Goal: Task Accomplishment & Management: Manage account settings

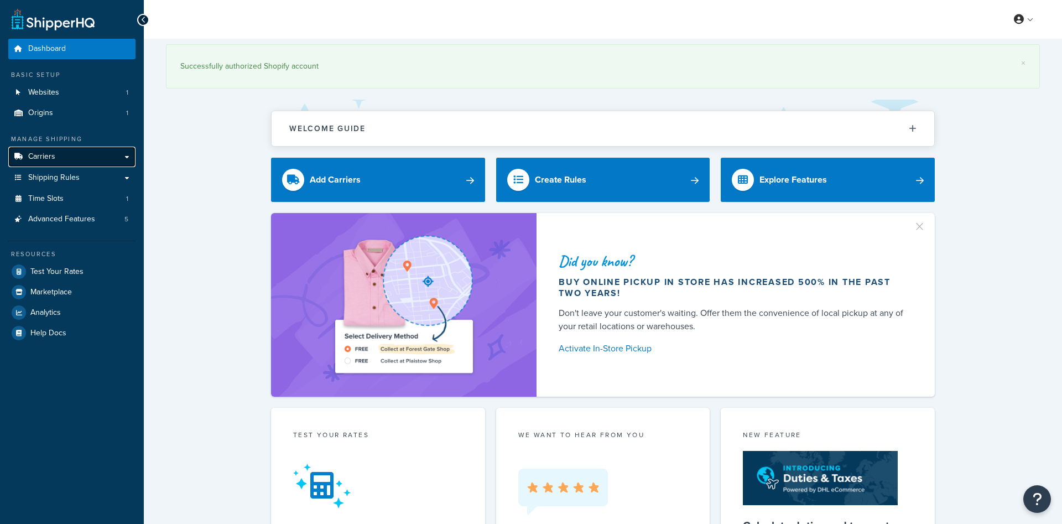
click at [59, 162] on link "Carriers" at bounding box center [71, 157] width 127 height 20
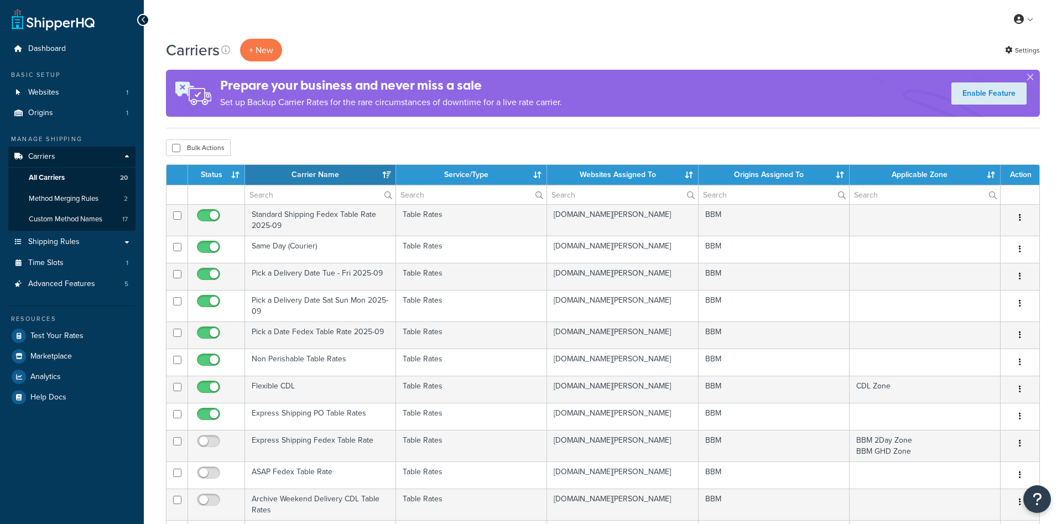
select select "15"
click at [74, 240] on span "Shipping Rules" at bounding box center [53, 241] width 51 height 9
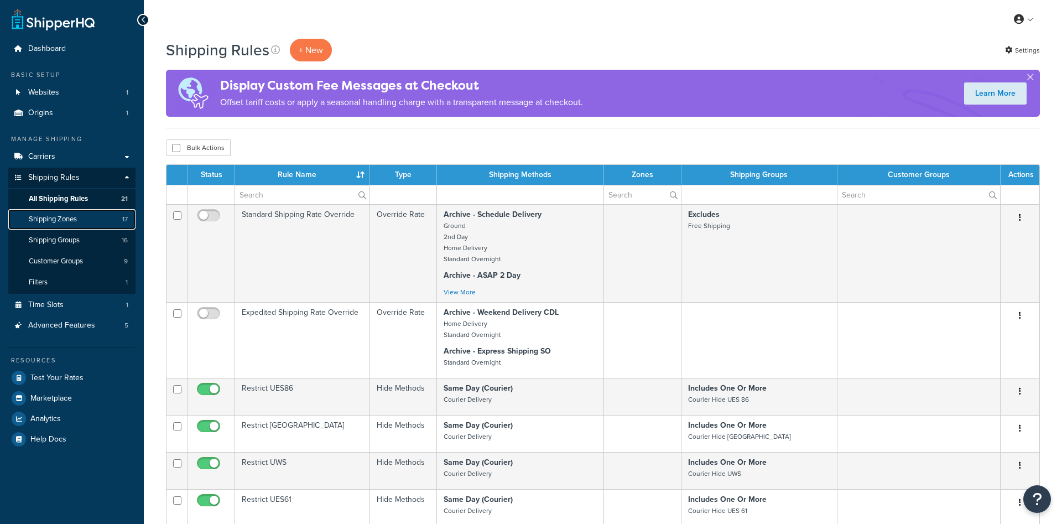
click at [71, 221] on span "Shipping Zones" at bounding box center [53, 219] width 48 height 9
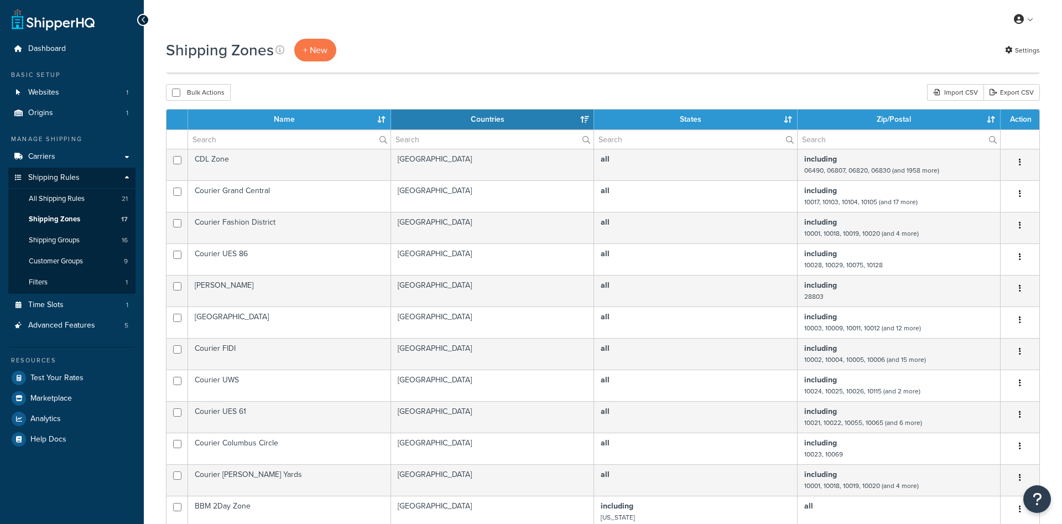
select select "15"
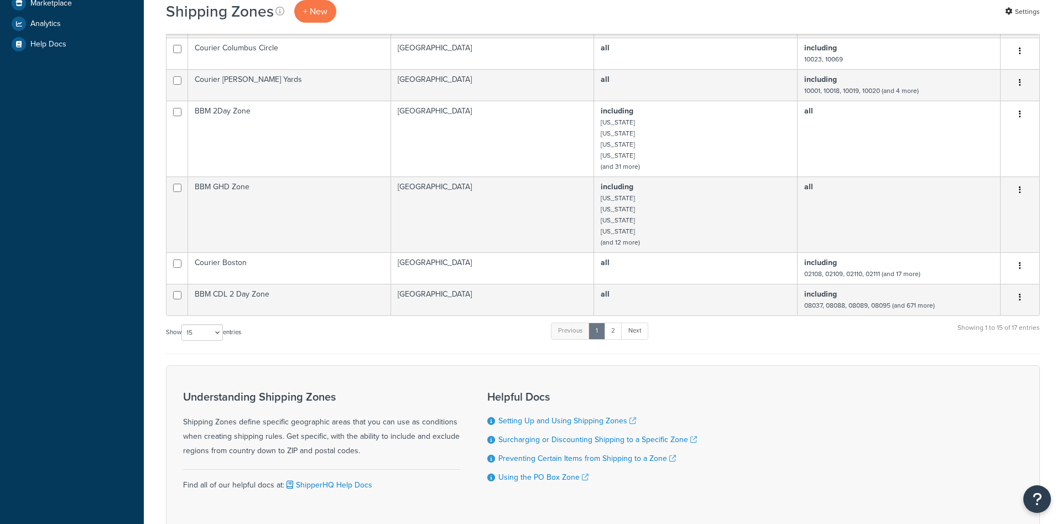
scroll to position [395, 0]
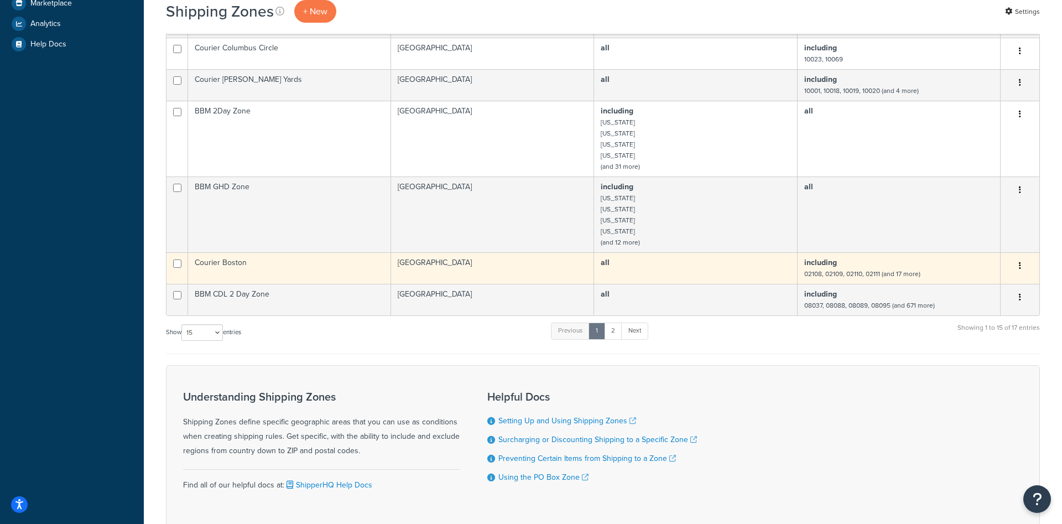
click at [230, 262] on td "Courier Boston" at bounding box center [289, 268] width 203 height 32
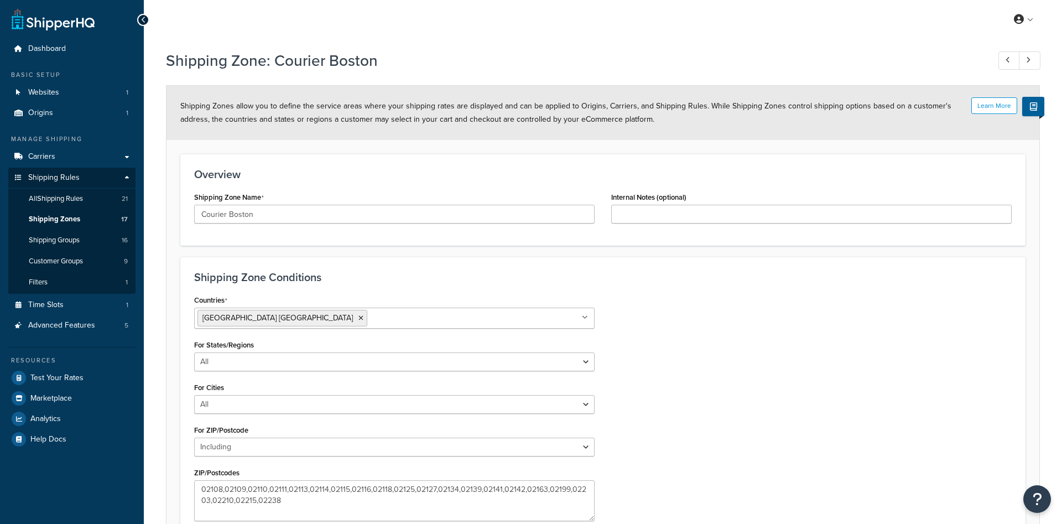
select select "including"
drag, startPoint x: 589, startPoint y: 512, endPoint x: 724, endPoint y: 521, distance: 135.8
click at [724, 521] on textarea "02108,02109,02110,02111,02113,02114,02115,02116,02118,02125,02127,02134,02139,0…" at bounding box center [462, 505] width 536 height 50
click at [50, 154] on span "Carriers" at bounding box center [41, 156] width 27 height 9
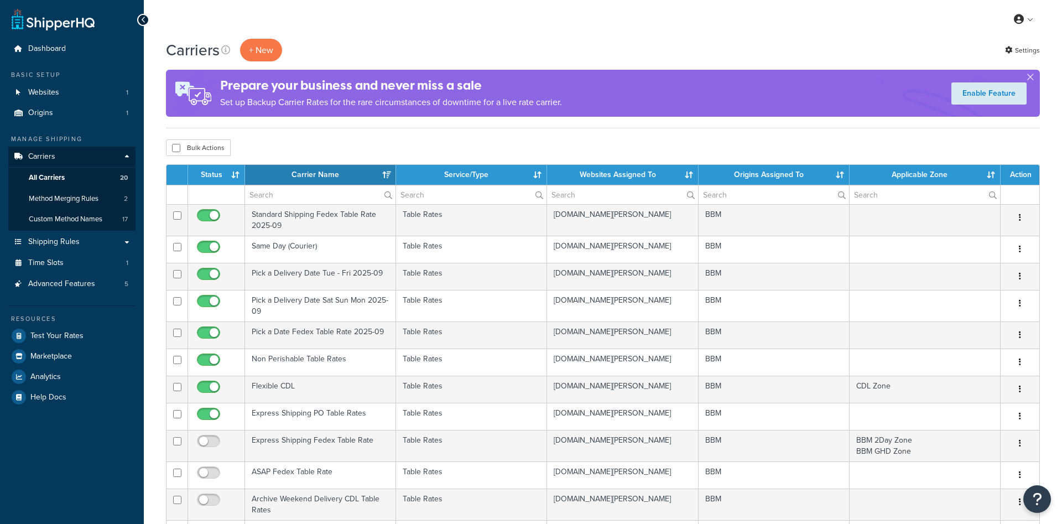
select select "15"
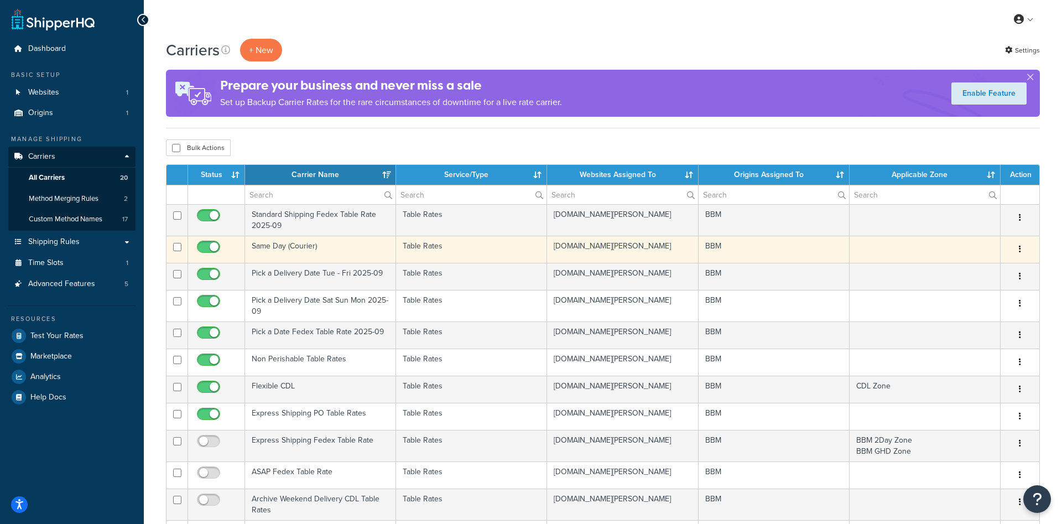
click at [284, 246] on td "Same Day (Courier)" at bounding box center [320, 249] width 151 height 27
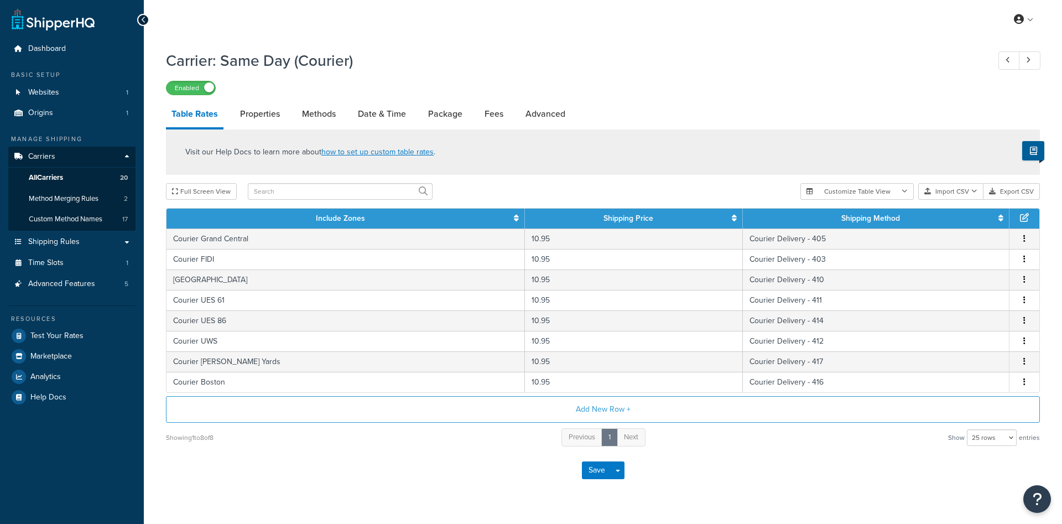
select select "25"
click at [324, 118] on link "Methods" at bounding box center [319, 114] width 45 height 27
select select "25"
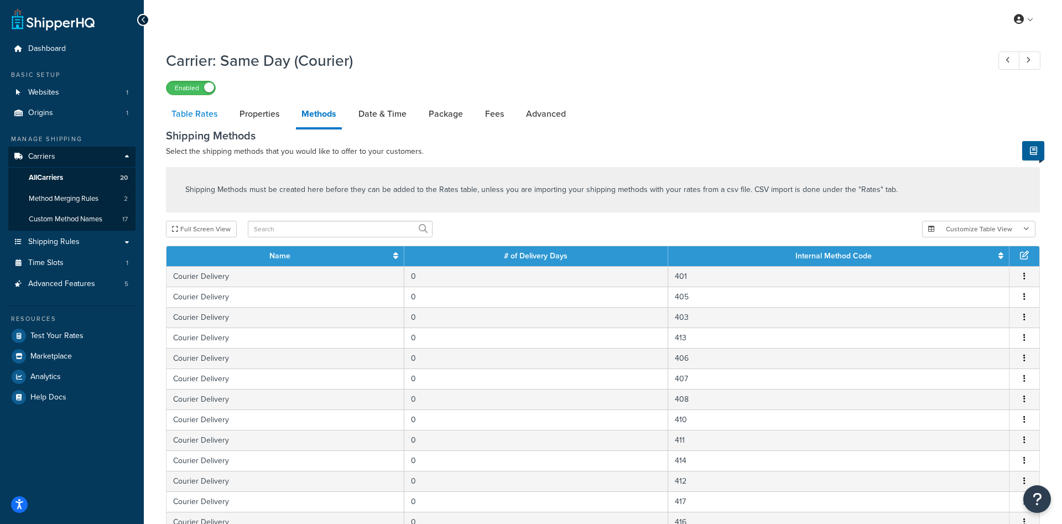
click at [198, 112] on link "Table Rates" at bounding box center [194, 114] width 57 height 27
select select "25"
